Goal: Answer question/provide support

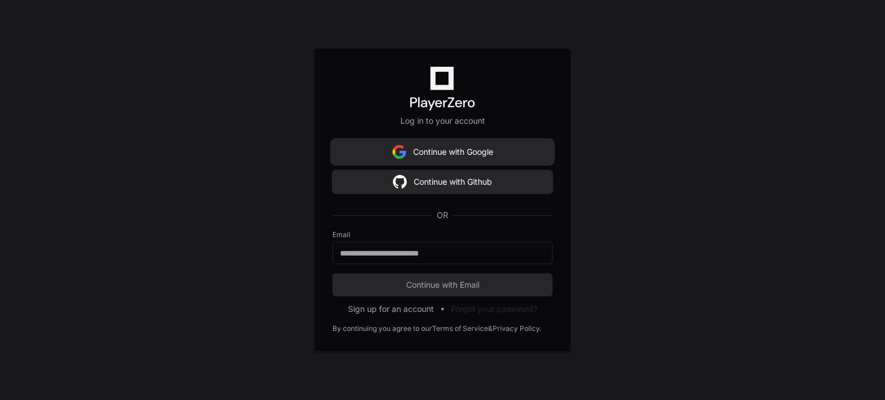
click at [459, 147] on button "Continue with Google" at bounding box center [442, 152] width 220 height 23
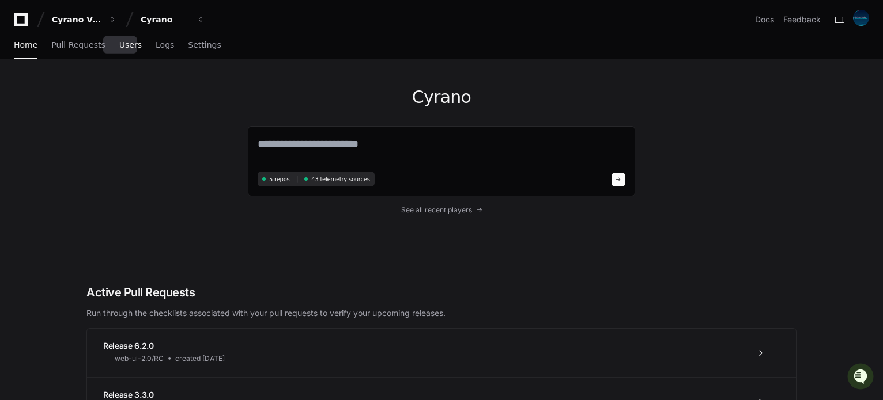
click at [120, 48] on span "Users" at bounding box center [130, 44] width 22 height 7
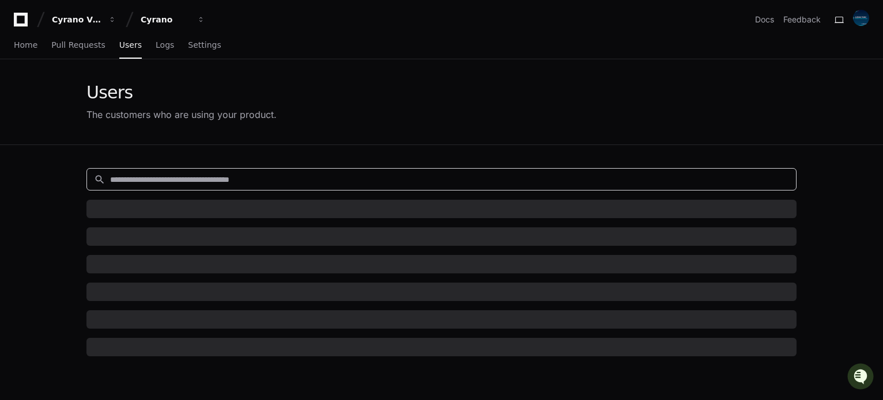
click at [210, 180] on input at bounding box center [449, 180] width 679 height 12
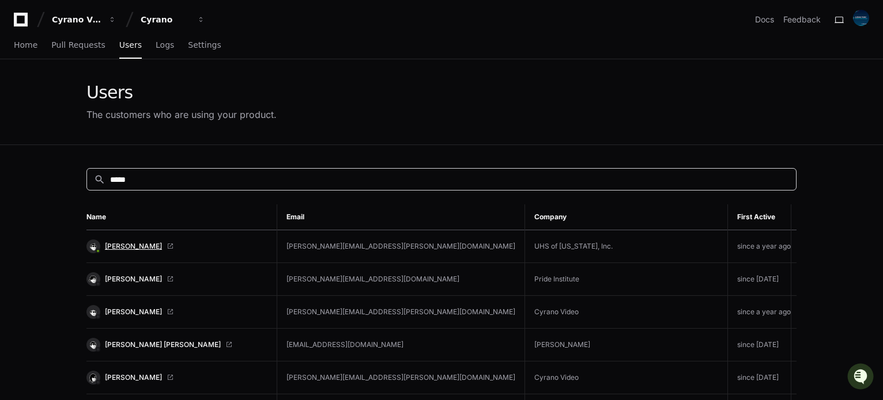
type input "*****"
click at [133, 244] on span "[PERSON_NAME]" at bounding box center [133, 246] width 57 height 9
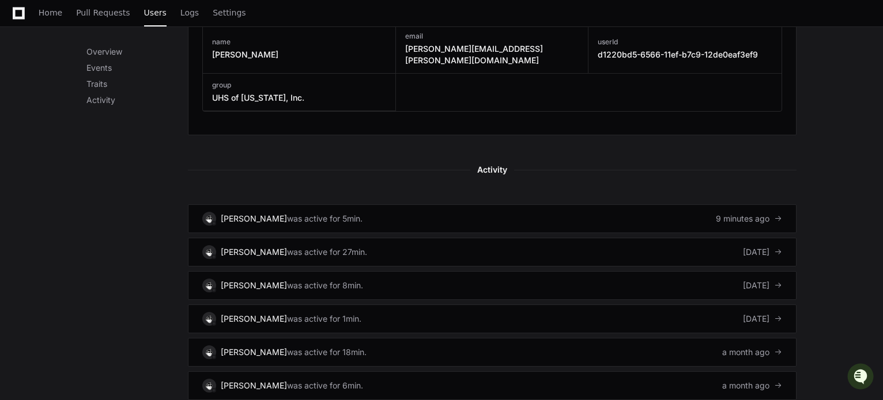
scroll to position [691, 0]
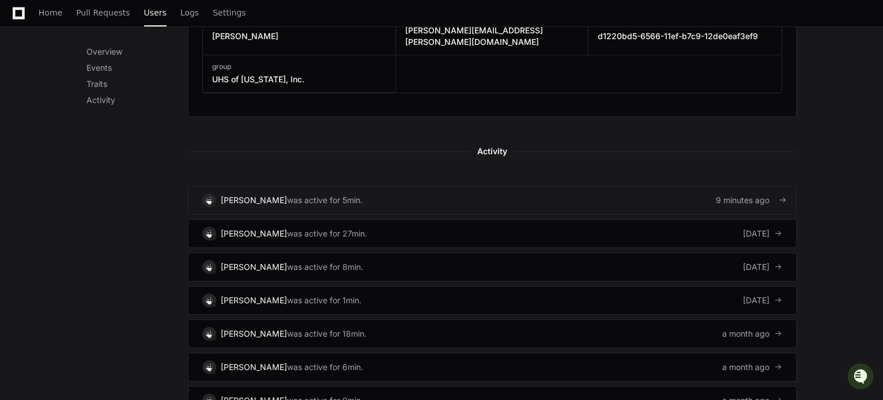
click at [474, 186] on link "[PERSON_NAME] was active for 5min. 9 minutes ago" at bounding box center [492, 200] width 609 height 29
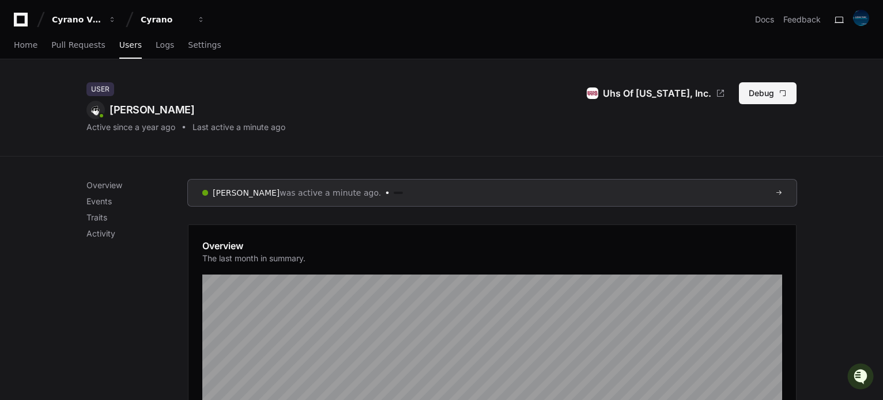
click at [774, 89] on button "Debug" at bounding box center [768, 93] width 58 height 22
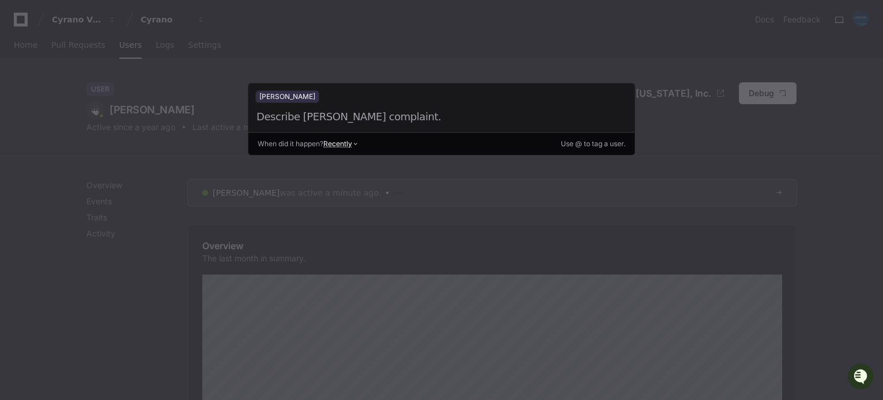
click at [402, 117] on div at bounding box center [428, 117] width 346 height 16
